Goal: Information Seeking & Learning: Learn about a topic

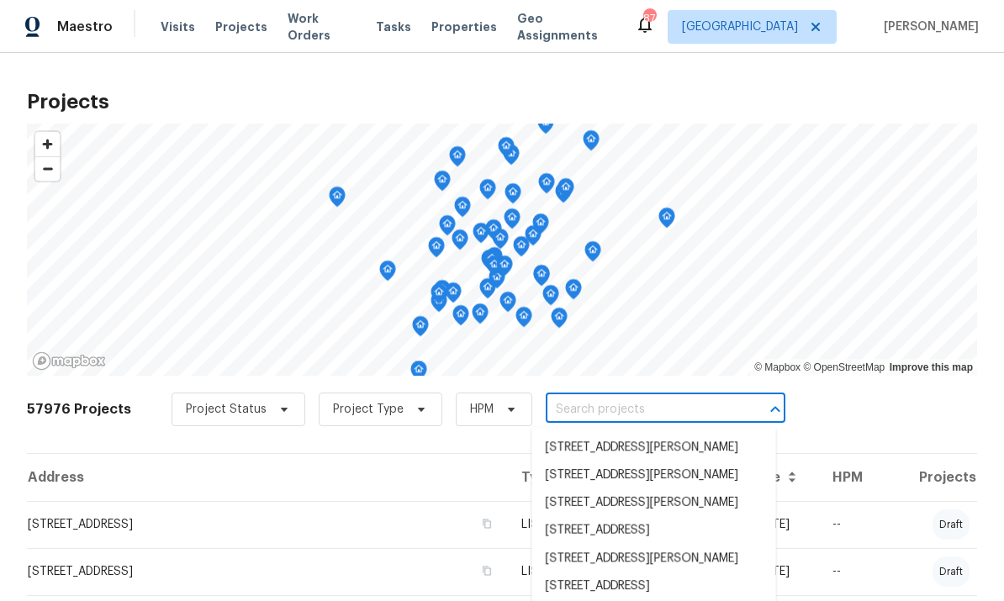
scroll to position [307, 0]
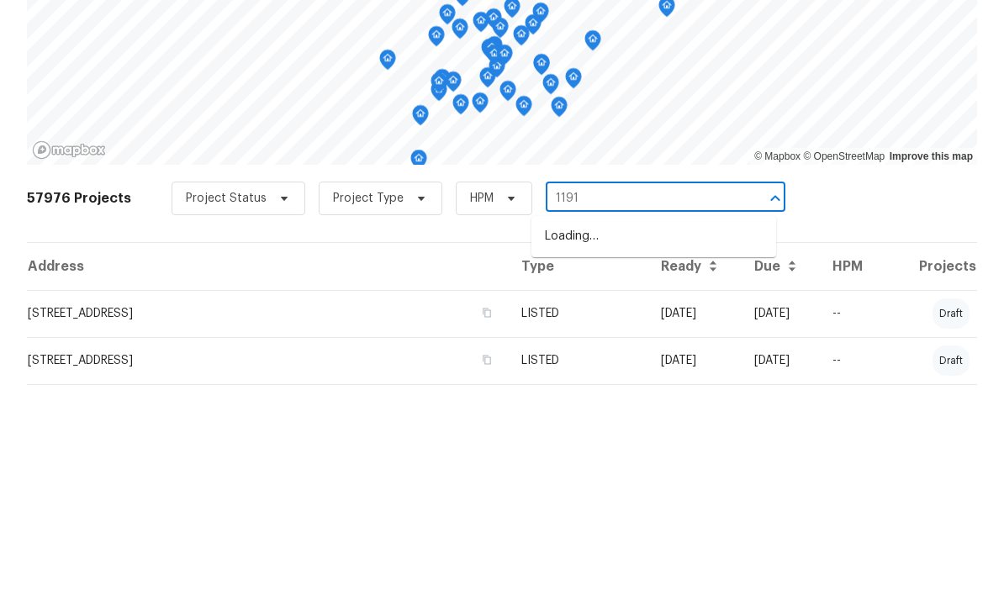
type input "11915"
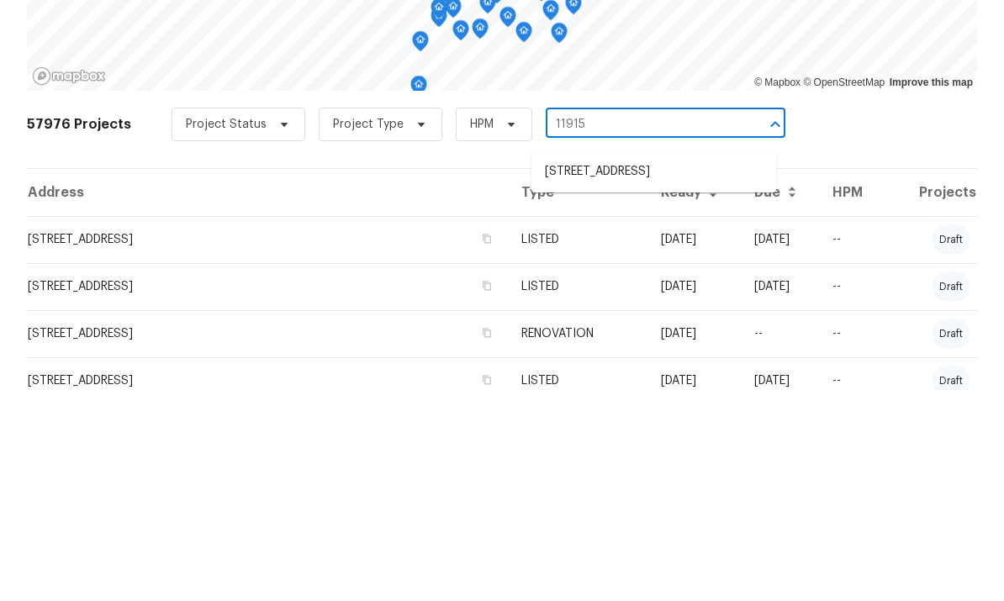
scroll to position [80, 0]
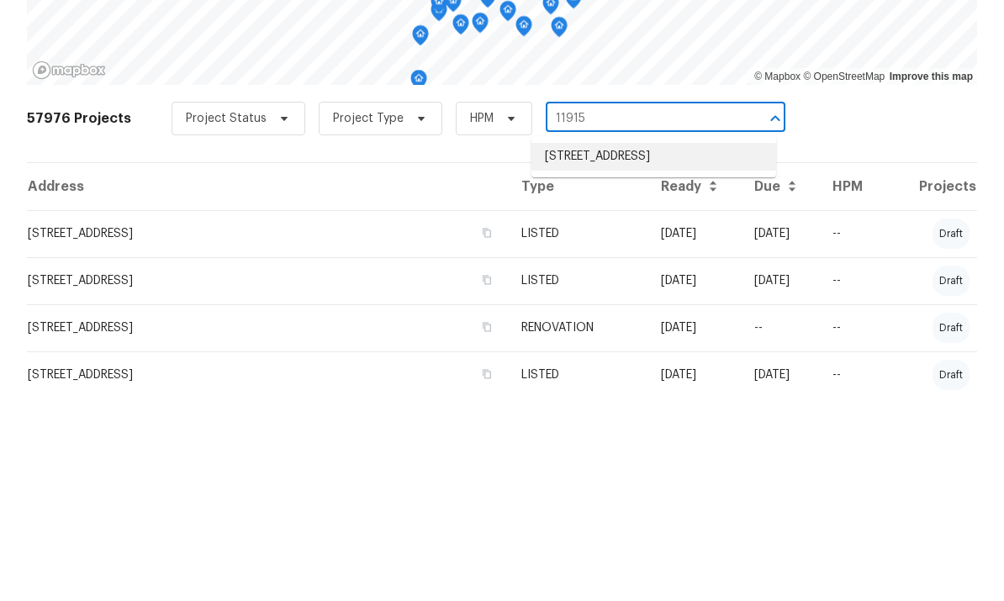
click at [637, 354] on li "[STREET_ADDRESS]" at bounding box center [653, 368] width 245 height 28
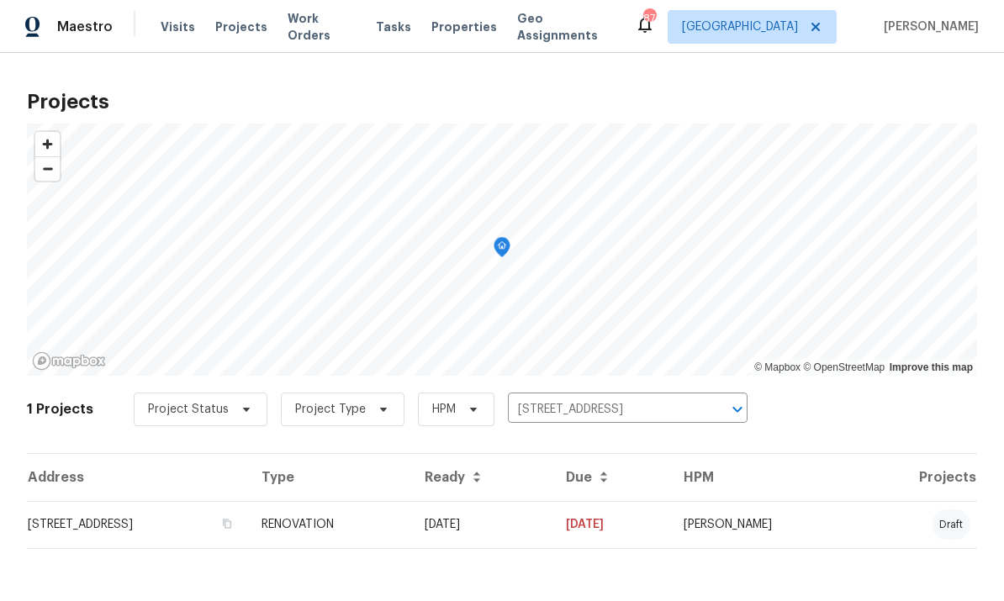
click at [155, 530] on td "[STREET_ADDRESS]" at bounding box center [137, 524] width 221 height 47
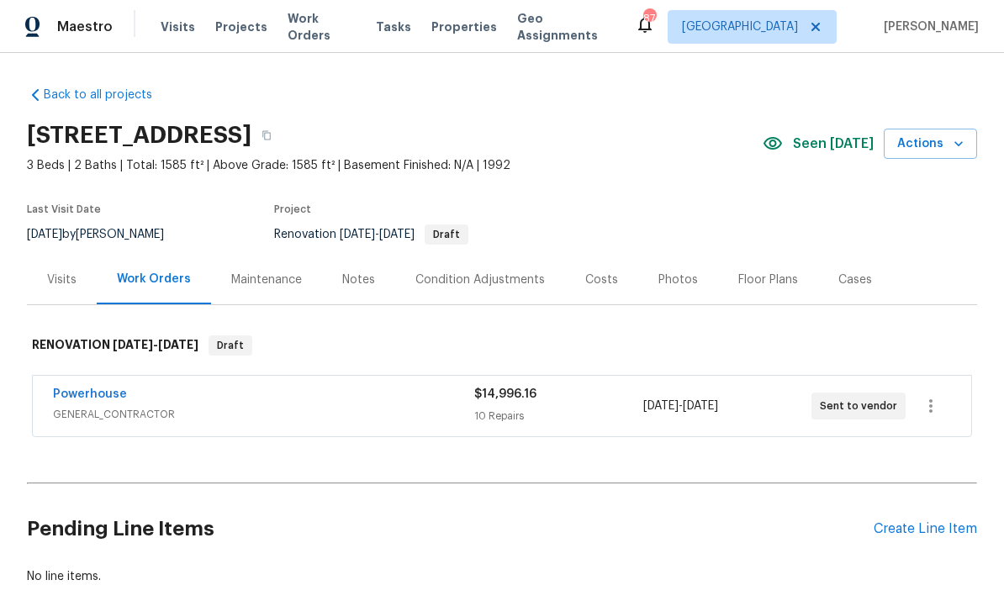
click at [753, 283] on div "Floor Plans" at bounding box center [768, 279] width 60 height 17
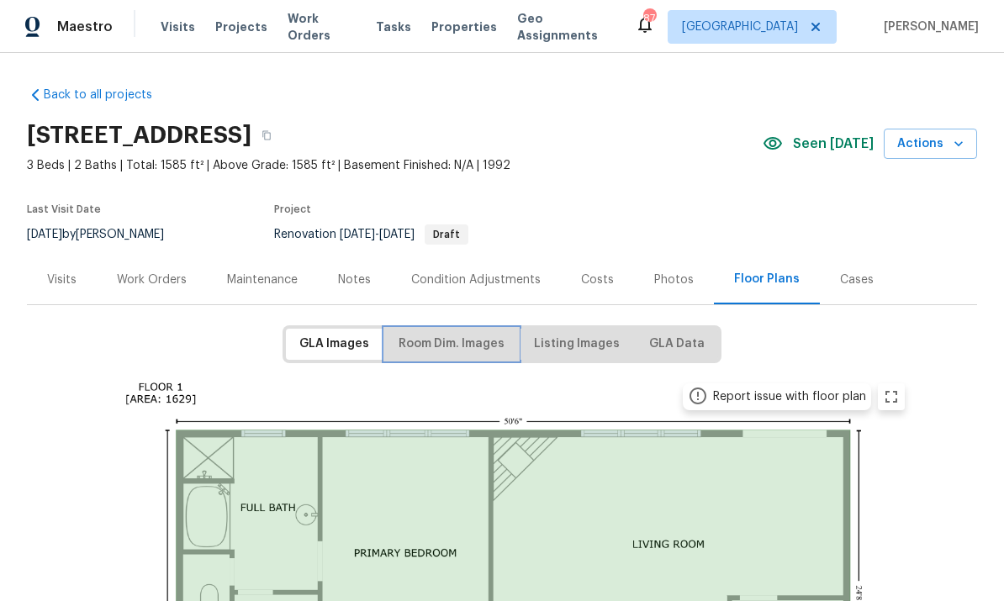
click at [463, 347] on span "Room Dim. Images" at bounding box center [451, 344] width 106 height 21
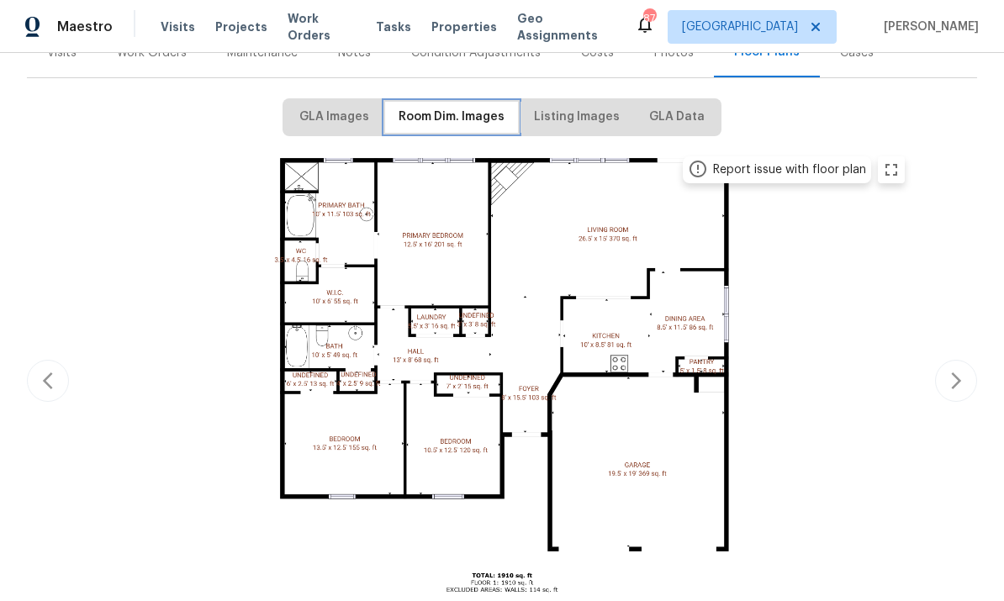
scroll to position [175, 0]
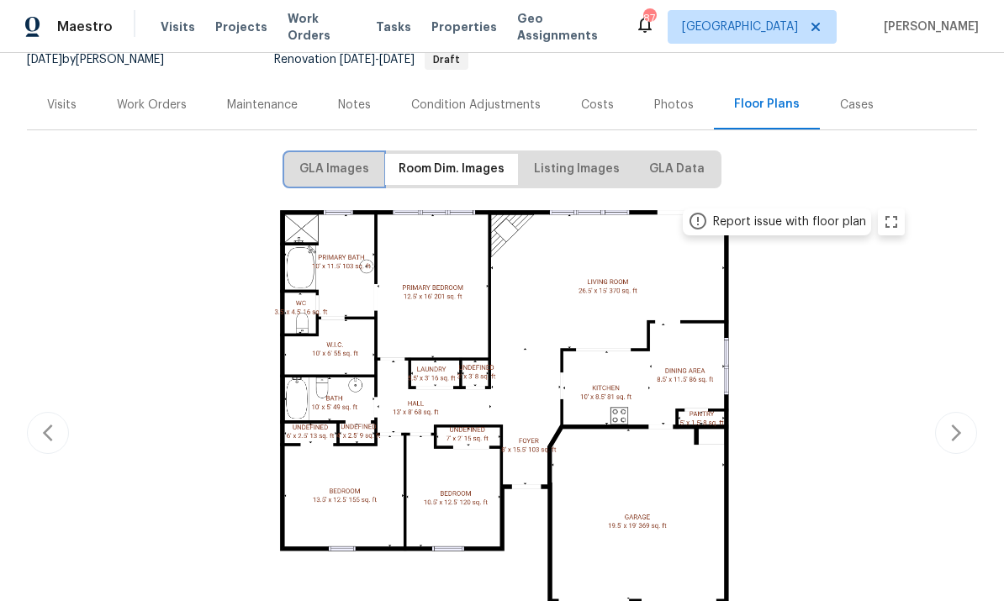
click at [316, 180] on button "GLA Images" at bounding box center [334, 169] width 97 height 31
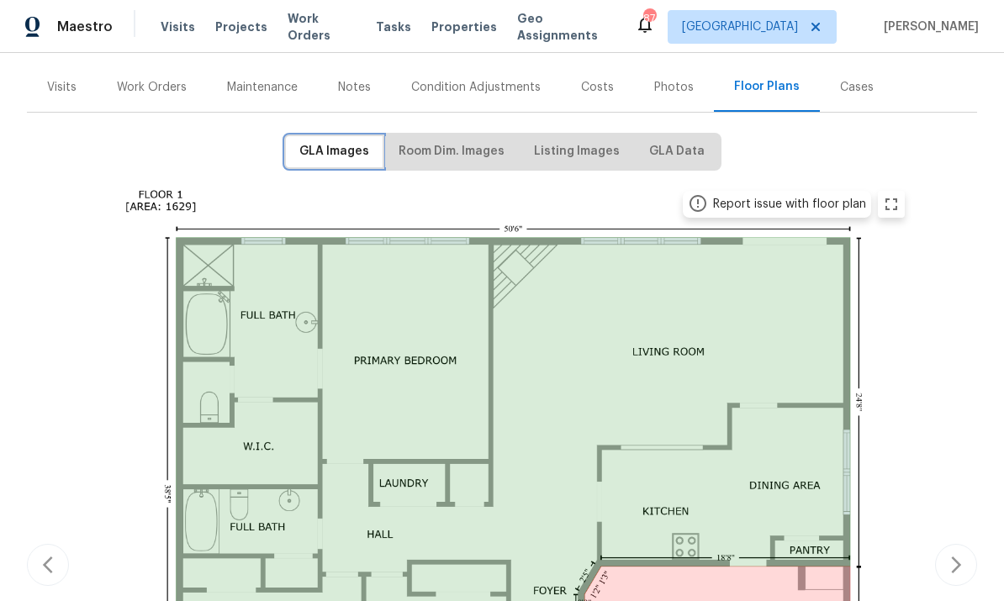
scroll to position [192, 0]
click at [466, 146] on span "Room Dim. Images" at bounding box center [451, 152] width 106 height 21
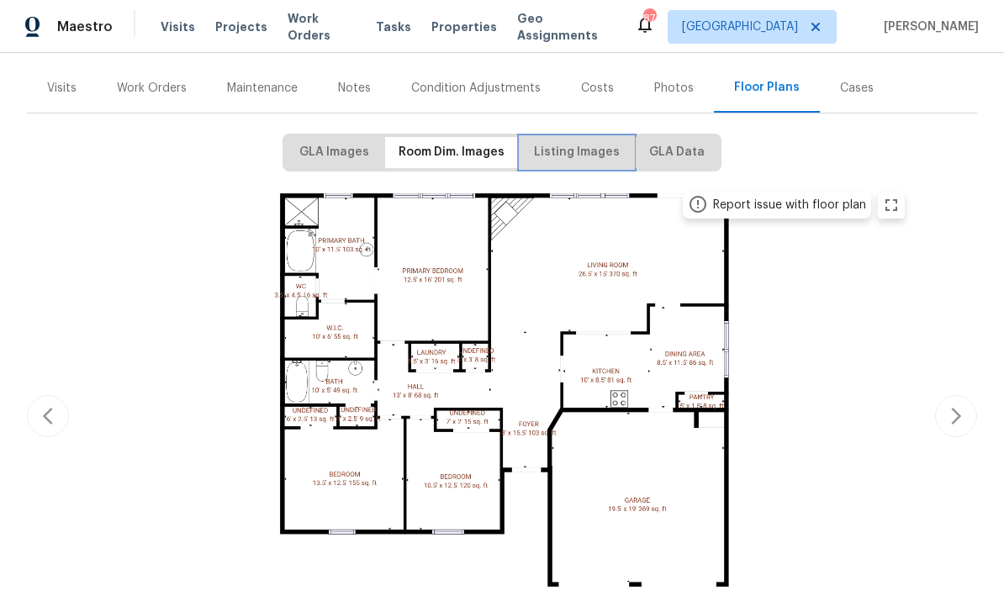
click at [576, 145] on span "Listing Images" at bounding box center [577, 152] width 86 height 21
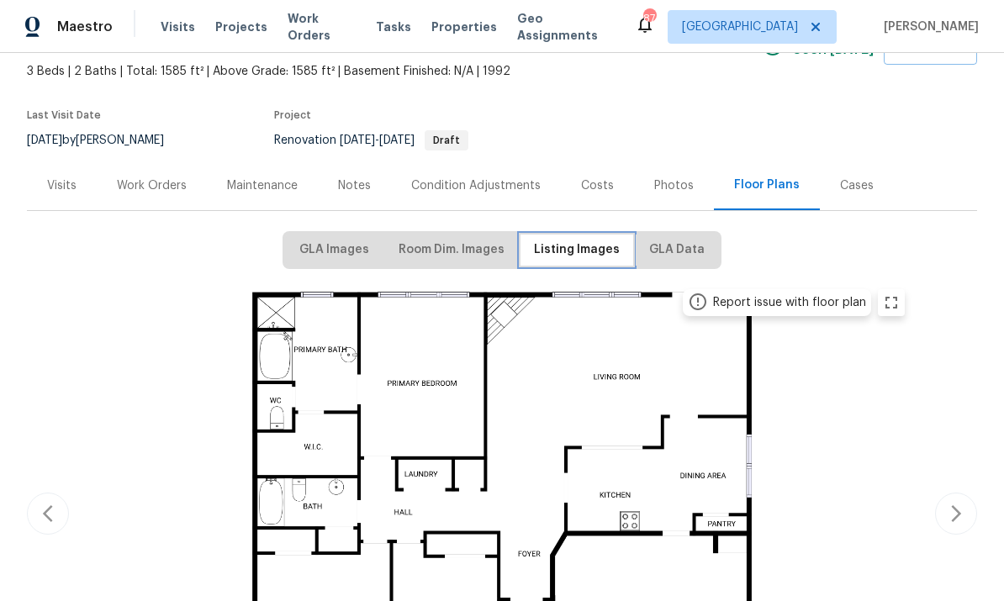
scroll to position [61, 0]
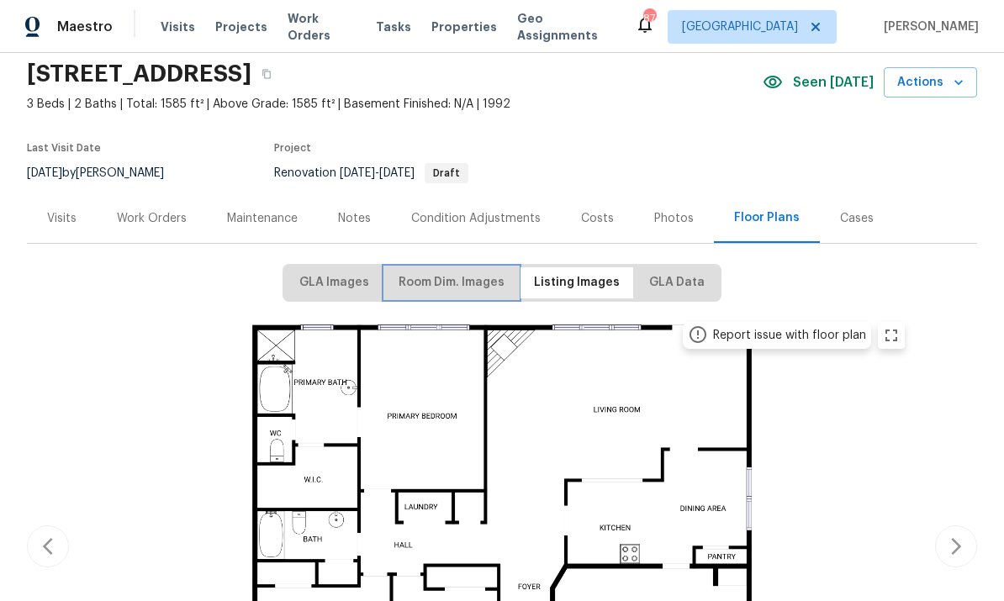
click at [449, 282] on span "Room Dim. Images" at bounding box center [451, 282] width 106 height 21
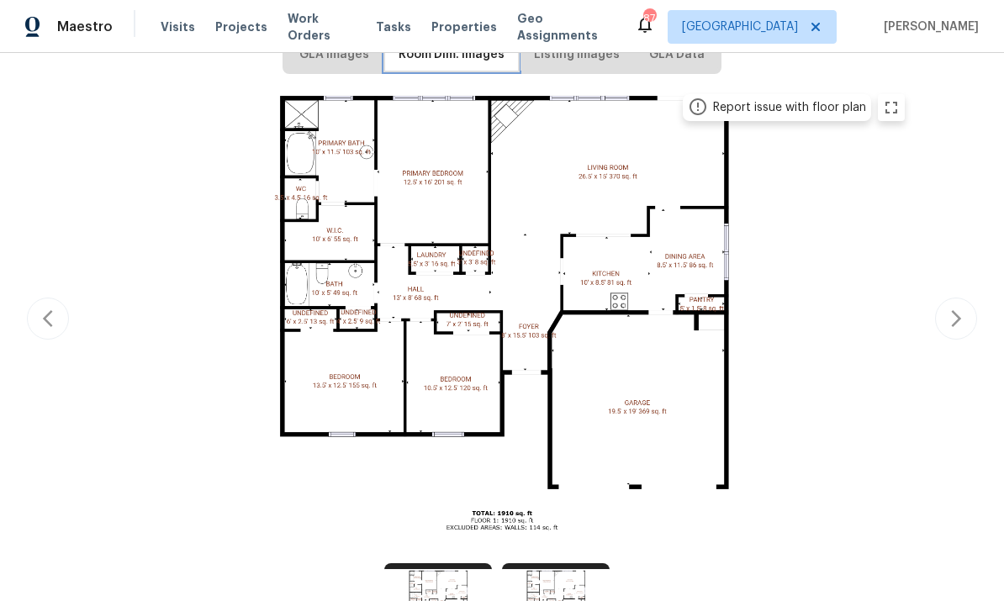
scroll to position [290, 0]
click at [898, 452] on img at bounding box center [501, 315] width 825 height 464
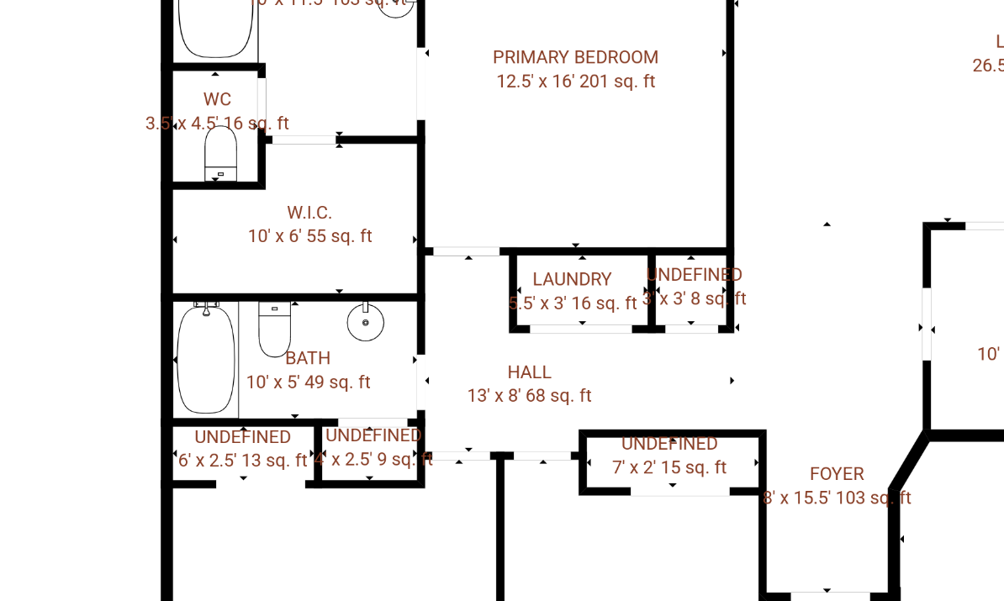
scroll to position [344, 0]
